Goal: Task Accomplishment & Management: Manage account settings

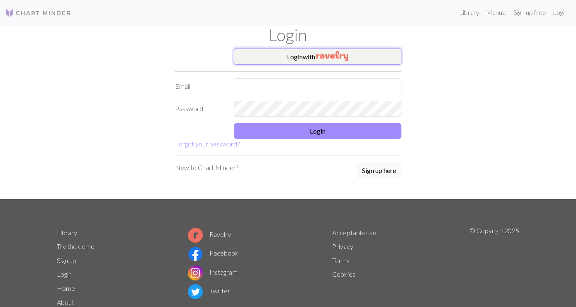
click at [313, 59] on button "Login with" at bounding box center [318, 56] width 168 height 17
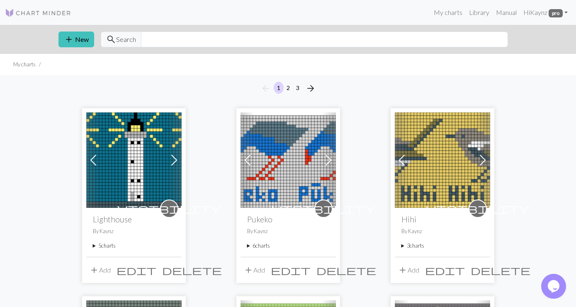
click at [103, 246] on summary "5 charts" at bounding box center [134, 246] width 82 height 8
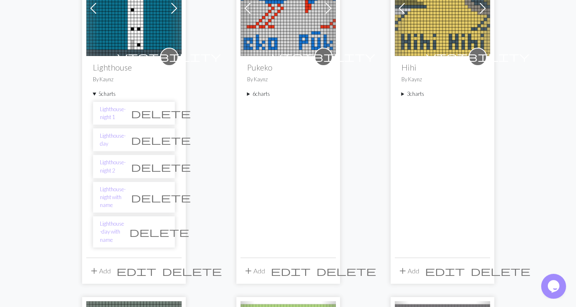
scroll to position [172, 0]
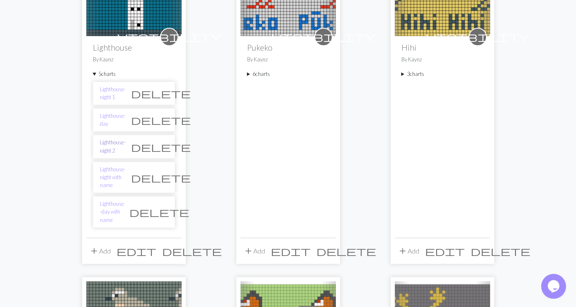
click at [126, 147] on link "Lighthouse-night 2" at bounding box center [113, 147] width 26 height 16
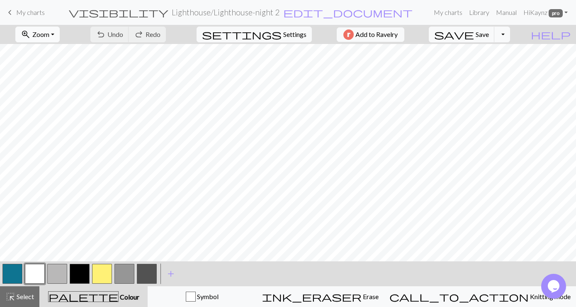
click at [60, 37] on button "zoom_in Zoom Zoom" at bounding box center [37, 35] width 44 height 16
click at [46, 53] on button "Fit all" at bounding box center [49, 52] width 66 height 13
click at [171, 273] on span "add" at bounding box center [171, 274] width 10 height 12
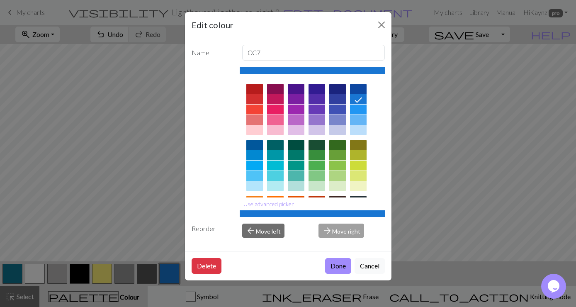
click at [254, 88] on div at bounding box center [254, 89] width 17 height 10
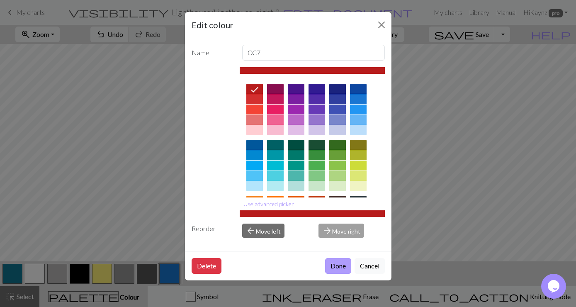
click at [339, 264] on button "Done" at bounding box center [338, 266] width 26 height 16
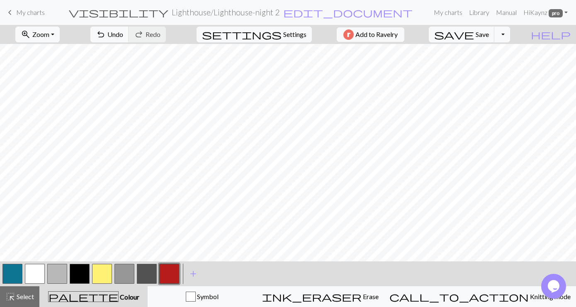
click at [167, 275] on button "button" at bounding box center [169, 274] width 20 height 20
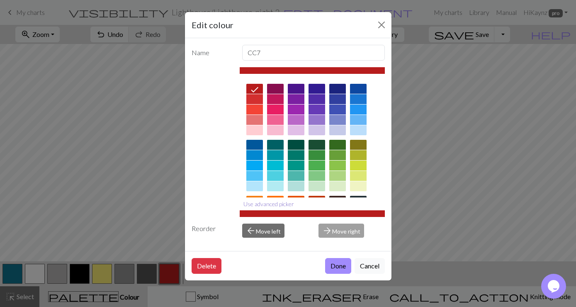
click at [283, 206] on button "Use advanced picker" at bounding box center [269, 204] width 58 height 13
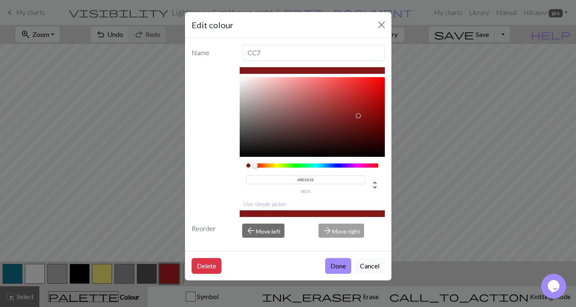
type input "#7D1818"
drag, startPoint x: 362, startPoint y: 99, endPoint x: 357, endPoint y: 118, distance: 19.3
click at [357, 118] on div at bounding box center [356, 117] width 5 height 5
click at [339, 266] on button "Done" at bounding box center [338, 266] width 26 height 16
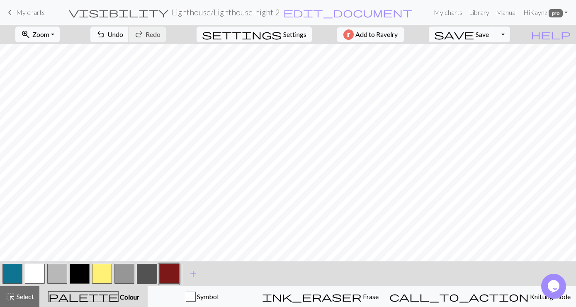
click at [170, 277] on button "button" at bounding box center [169, 274] width 20 height 20
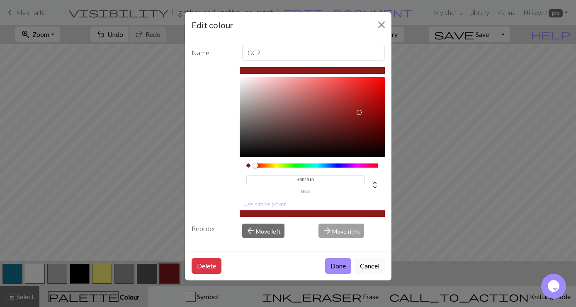
type input "#8E1A1A"
drag, startPoint x: 356, startPoint y: 119, endPoint x: 359, endPoint y: 112, distance: 7.2
click at [359, 112] on div at bounding box center [358, 112] width 5 height 5
click at [339, 268] on button "Done" at bounding box center [338, 266] width 26 height 16
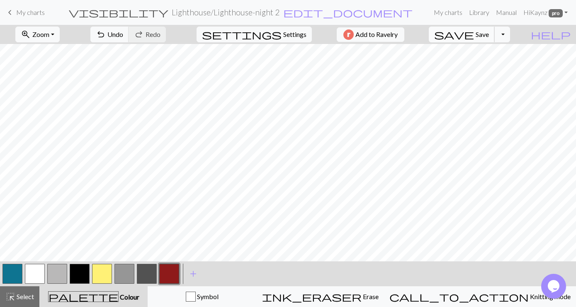
click at [474, 32] on span "save" at bounding box center [454, 35] width 40 height 12
click at [510, 33] on button "Toggle Dropdown" at bounding box center [503, 35] width 16 height 16
click at [498, 68] on button "save_alt Download" at bounding box center [441, 65] width 137 height 13
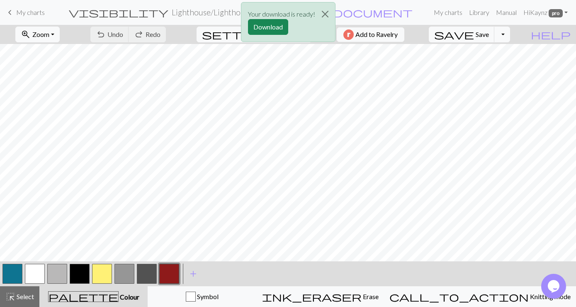
click at [124, 273] on button "button" at bounding box center [125, 274] width 20 height 20
click at [142, 271] on button "button" at bounding box center [147, 274] width 20 height 20
click at [99, 276] on button "button" at bounding box center [102, 274] width 20 height 20
click at [81, 268] on button "button" at bounding box center [80, 274] width 20 height 20
click at [269, 25] on button "Download" at bounding box center [268, 27] width 40 height 16
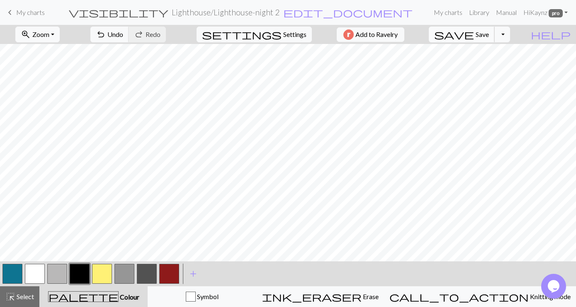
click at [489, 38] on span "Save" at bounding box center [482, 34] width 13 height 8
click at [496, 29] on div "Chart saved" at bounding box center [288, 16] width 576 height 33
click at [20, 7] on link "keyboard_arrow_left My charts" at bounding box center [25, 12] width 40 height 14
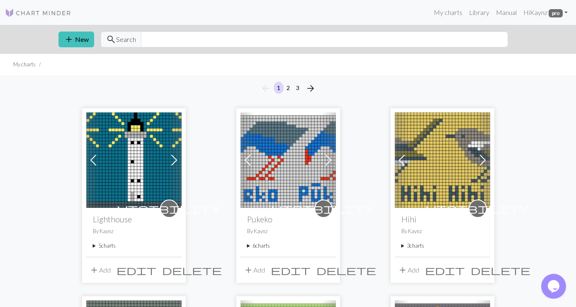
click at [108, 247] on summary "5 charts" at bounding box center [134, 246] width 82 height 8
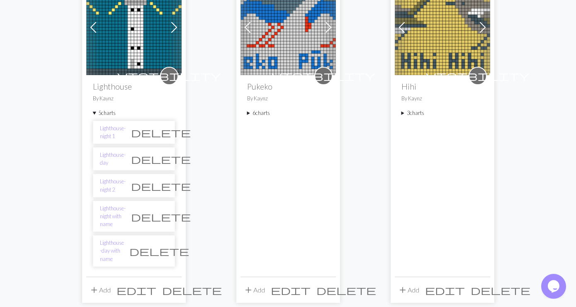
scroll to position [134, 0]
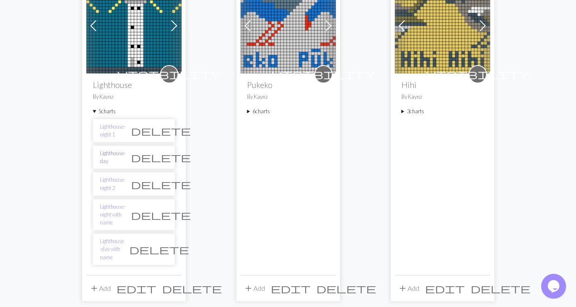
click at [120, 154] on link "Lighthouse-day" at bounding box center [113, 157] width 26 height 16
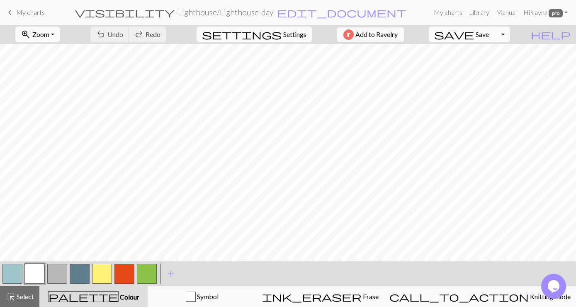
click at [60, 33] on button "zoom_in Zoom Zoom" at bounding box center [37, 35] width 44 height 16
click at [54, 52] on button "Fit all" at bounding box center [49, 52] width 66 height 13
click at [58, 270] on button "button" at bounding box center [57, 274] width 20 height 20
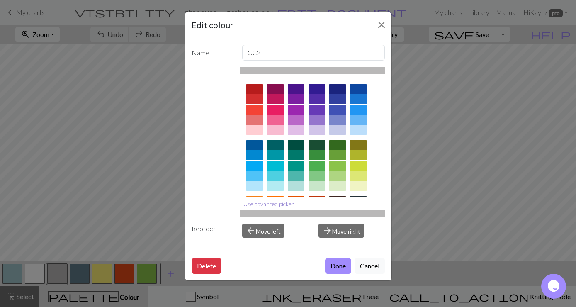
click at [277, 201] on button "Use advanced picker" at bounding box center [269, 204] width 58 height 13
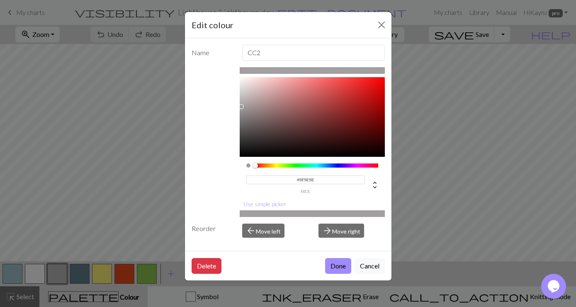
type input "#9E9D9D"
drag, startPoint x: 241, startPoint y: 97, endPoint x: 241, endPoint y: 107, distance: 10.8
click at [241, 107] on div at bounding box center [240, 107] width 5 height 5
click at [337, 261] on button "Done" at bounding box center [338, 266] width 26 height 16
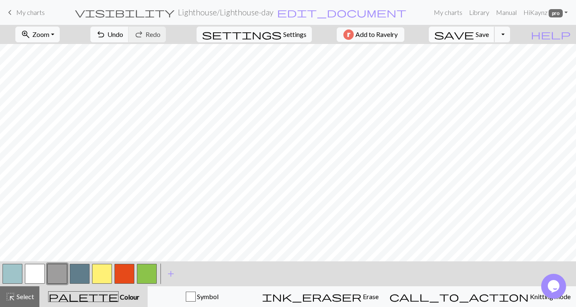
click at [489, 32] on span "Save" at bounding box center [482, 34] width 13 height 8
click at [510, 33] on button "Toggle Dropdown" at bounding box center [503, 35] width 16 height 16
click at [490, 65] on button "save_alt Download" at bounding box center [441, 65] width 137 height 13
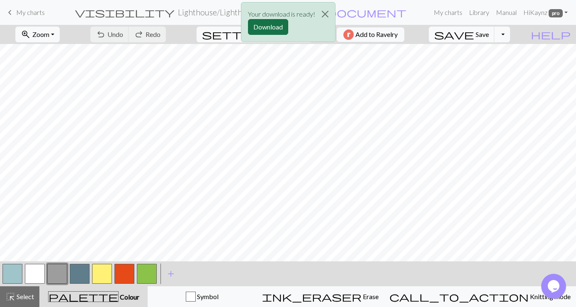
click at [263, 25] on button "Download" at bounding box center [268, 27] width 40 height 16
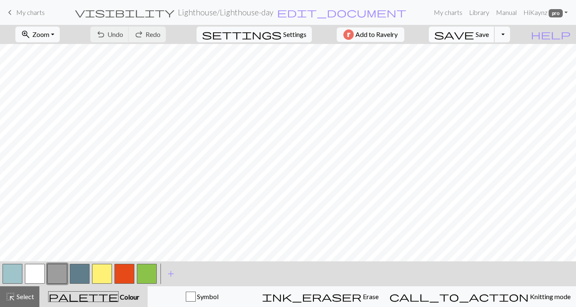
click at [489, 34] on span "Save" at bounding box center [482, 34] width 13 height 8
click at [25, 15] on span "My charts" at bounding box center [30, 12] width 29 height 8
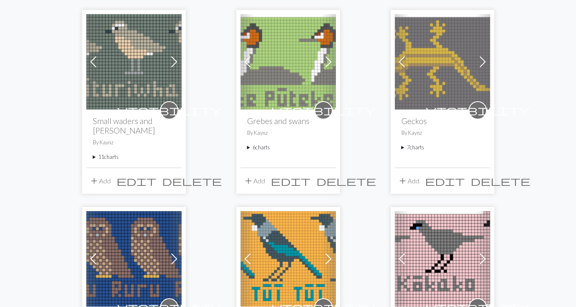
scroll to position [359, 0]
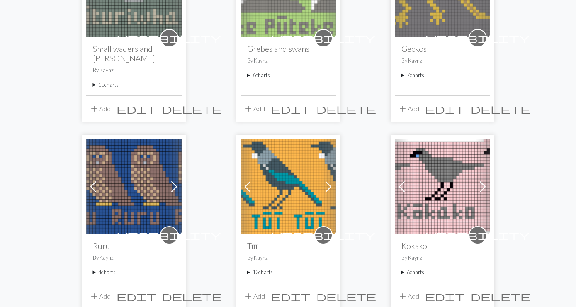
click at [418, 70] on div "visibility Geckos By [PERSON_NAME] 7 charts Gold-striped gecko delete Green gec…" at bounding box center [442, 66] width 95 height 58
click at [418, 74] on summary "7 charts" at bounding box center [443, 75] width 82 height 8
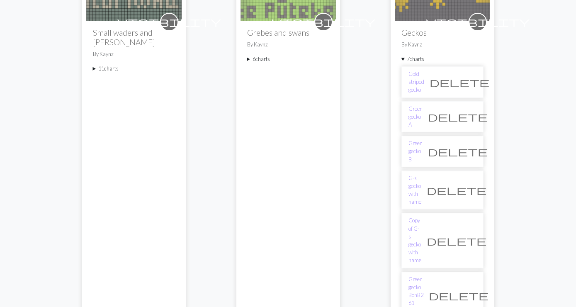
scroll to position [403, 0]
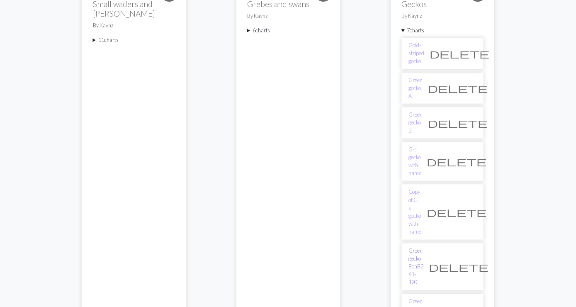
click at [424, 247] on link "Green gecko BonB2 61-120" at bounding box center [416, 267] width 15 height 40
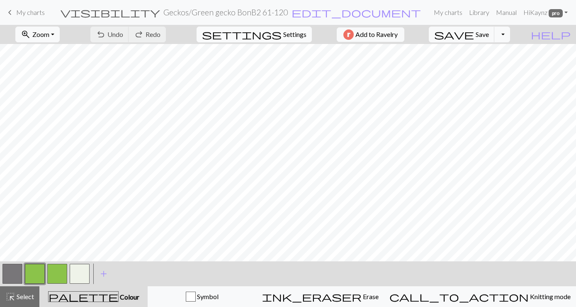
click at [283, 33] on span "Settings" at bounding box center [294, 34] width 23 height 10
select select "flat"
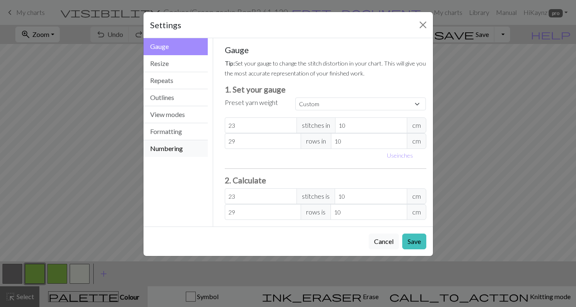
click at [176, 145] on button "Numbering" at bounding box center [176, 148] width 65 height 17
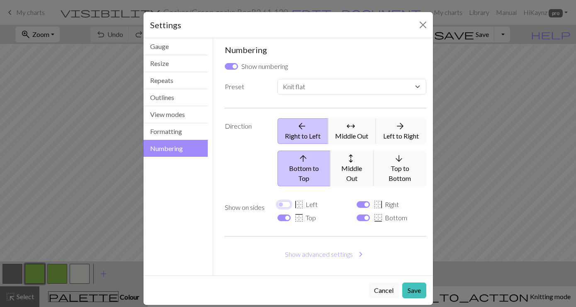
click at [283, 201] on input "border_left Left" at bounding box center [284, 204] width 13 height 7
checkbox input "true"
select select
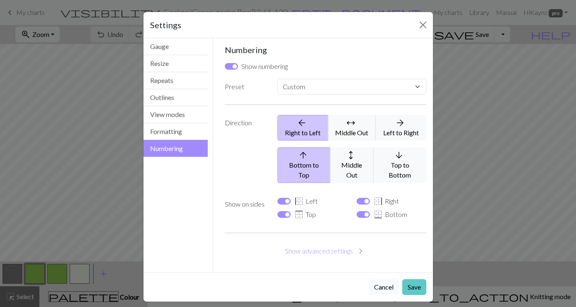
click at [415, 279] on button "Save" at bounding box center [415, 287] width 24 height 16
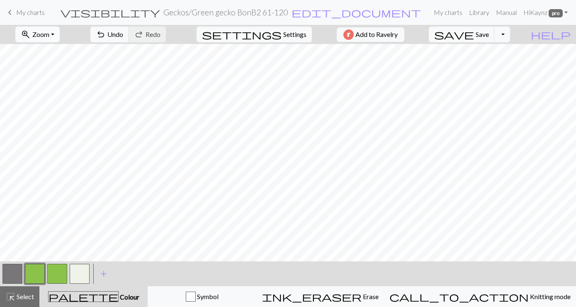
click at [60, 32] on button "zoom_in Zoom Zoom" at bounding box center [37, 35] width 44 height 16
click at [41, 50] on button "Fit all" at bounding box center [49, 52] width 66 height 13
click at [489, 35] on span "Save" at bounding box center [482, 34] width 13 height 8
click at [510, 33] on button "Toggle Dropdown" at bounding box center [503, 35] width 16 height 16
click at [491, 66] on button "save_alt Download" at bounding box center [441, 65] width 137 height 13
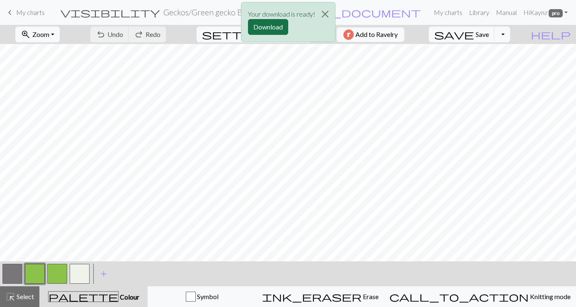
click at [260, 27] on button "Download" at bounding box center [268, 27] width 40 height 16
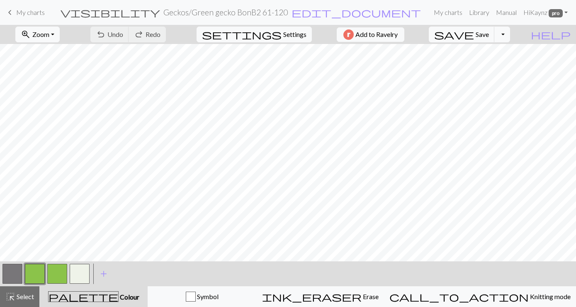
click at [20, 15] on span "My charts" at bounding box center [30, 12] width 29 height 8
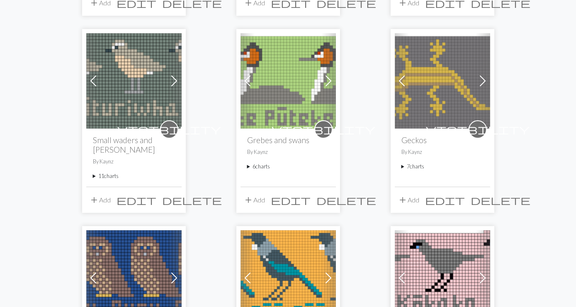
scroll to position [269, 0]
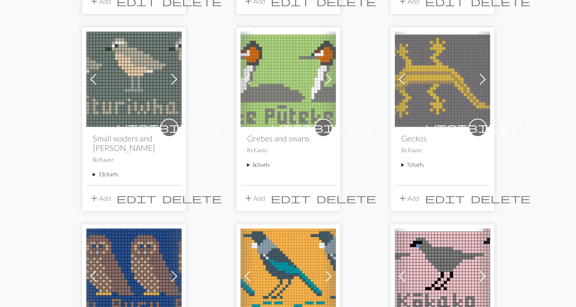
click at [260, 162] on summary "6 charts" at bounding box center [288, 165] width 82 height 8
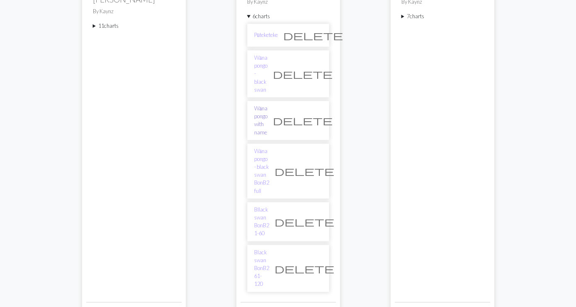
scroll to position [448, 0]
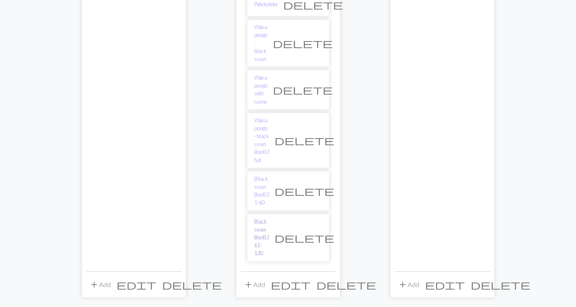
click at [262, 218] on link "Black swan BonB2 61-120" at bounding box center [261, 238] width 15 height 40
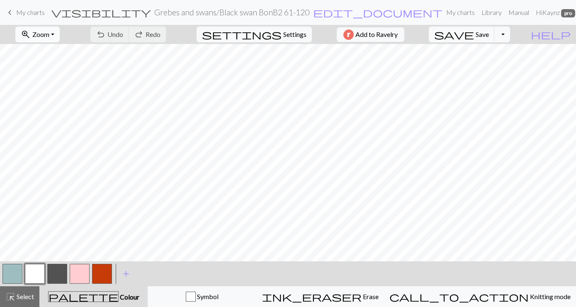
click at [60, 36] on button "zoom_in Zoom Zoom" at bounding box center [37, 35] width 44 height 16
click at [41, 52] on button "Fit all" at bounding box center [49, 52] width 66 height 13
click at [283, 35] on span "Settings" at bounding box center [294, 34] width 23 height 10
select select "flat"
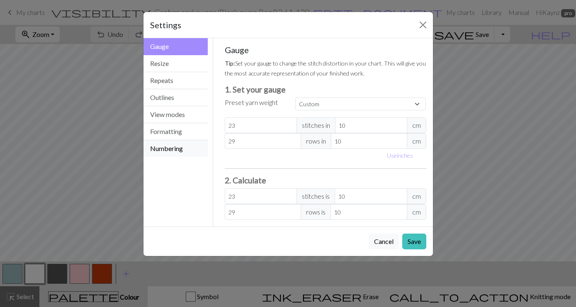
click at [163, 150] on button "Numbering" at bounding box center [176, 148] width 65 height 17
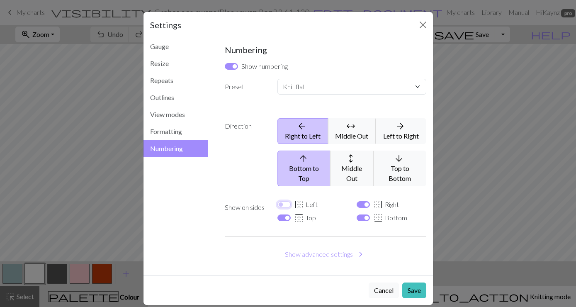
click at [282, 201] on input "border_left Left" at bounding box center [284, 204] width 13 height 7
checkbox input "true"
select select
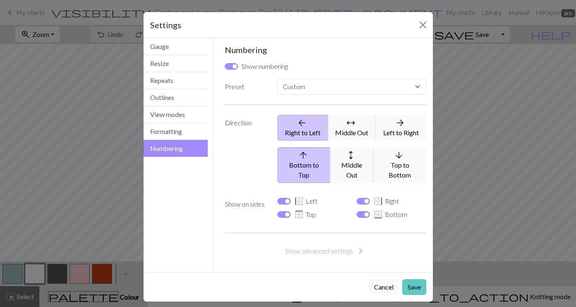
click at [416, 279] on button "Save" at bounding box center [415, 287] width 24 height 16
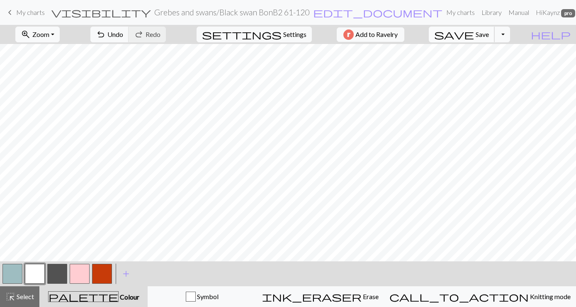
click at [492, 31] on button "save Save Save" at bounding box center [462, 35] width 66 height 16
click at [510, 34] on button "Toggle Dropdown" at bounding box center [503, 35] width 16 height 16
click at [488, 66] on button "save_alt Download" at bounding box center [441, 65] width 137 height 13
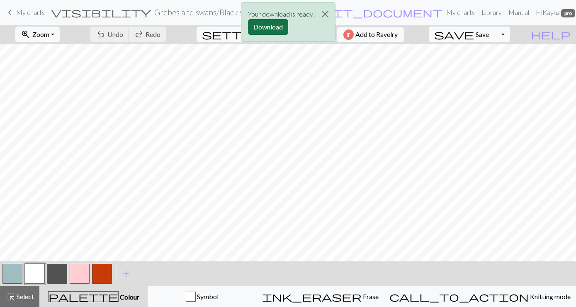
click at [269, 24] on button "Download" at bounding box center [268, 27] width 40 height 16
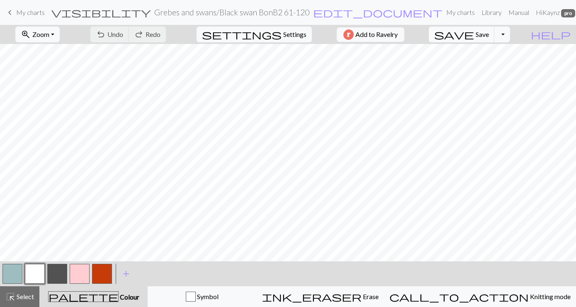
click at [29, 11] on span "My charts" at bounding box center [30, 12] width 29 height 8
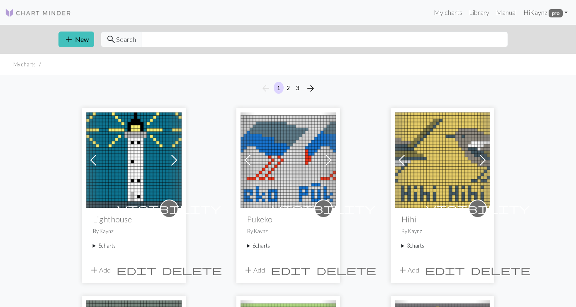
click at [568, 14] on link "Hi [PERSON_NAME] pro" at bounding box center [545, 12] width 51 height 17
click at [529, 61] on link "Logout" at bounding box center [524, 62] width 27 height 17
